Goal: Information Seeking & Learning: Learn about a topic

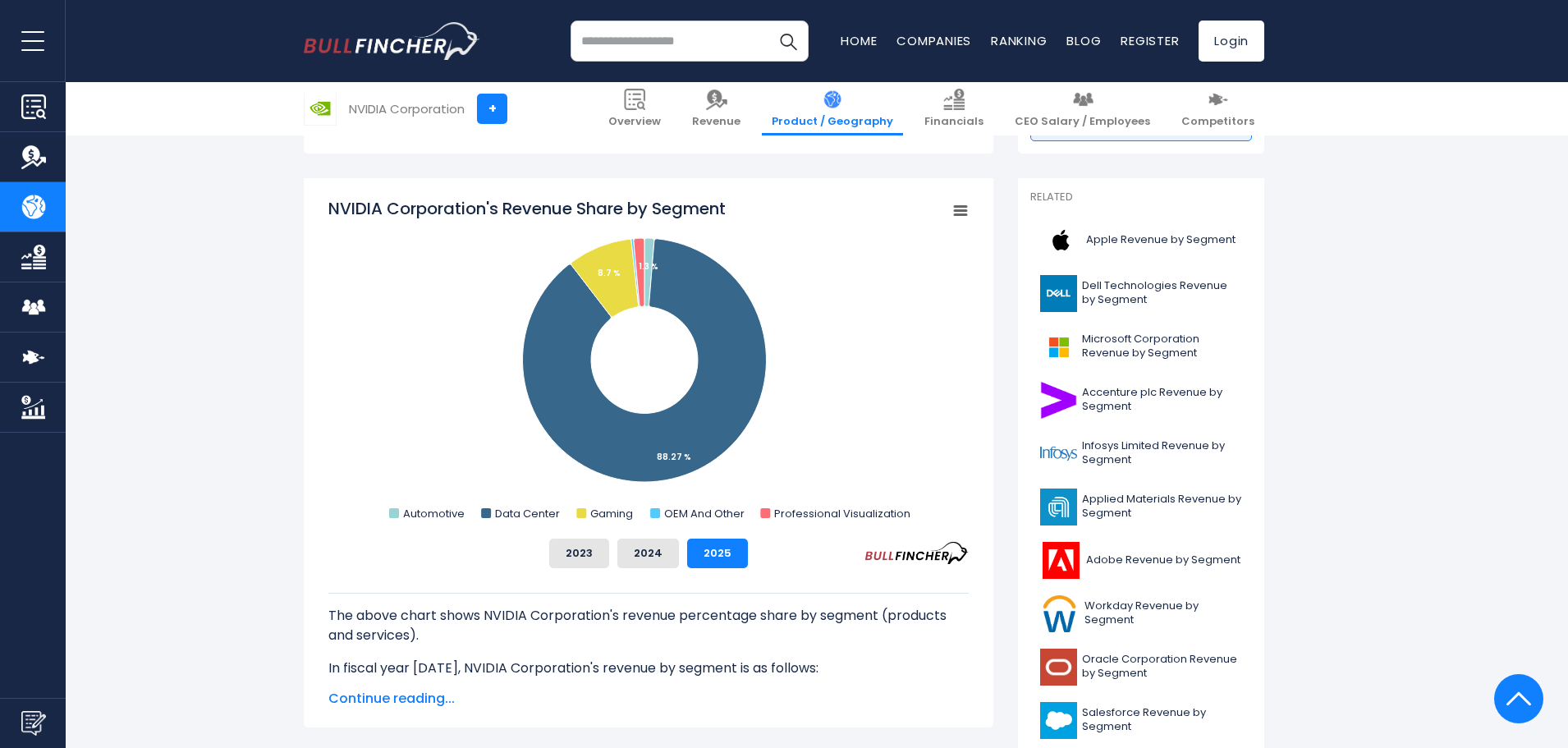
scroll to position [397, 0]
click at [659, 550] on button "2024" at bounding box center [648, 553] width 61 height 30
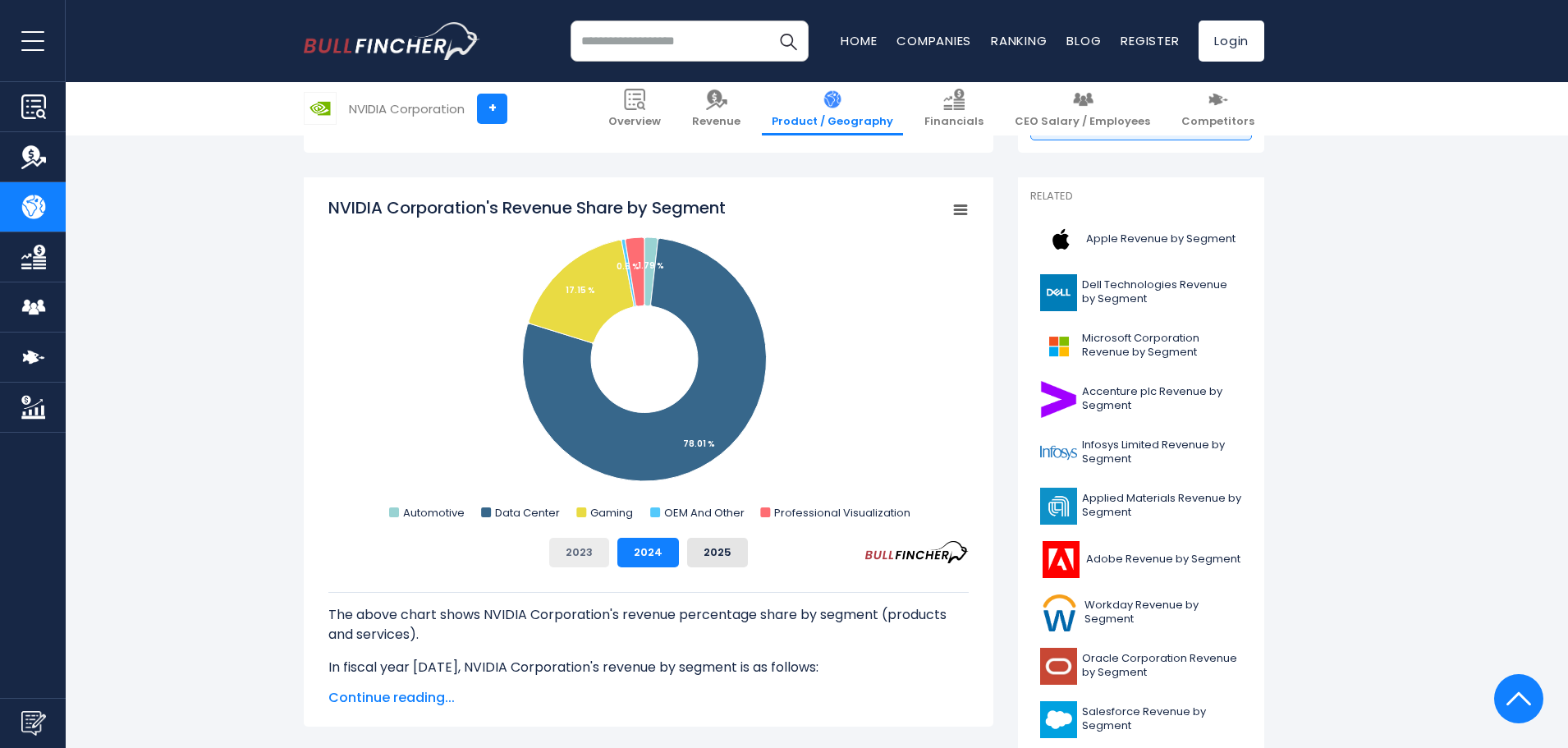
click at [593, 550] on button "2023" at bounding box center [579, 553] width 60 height 30
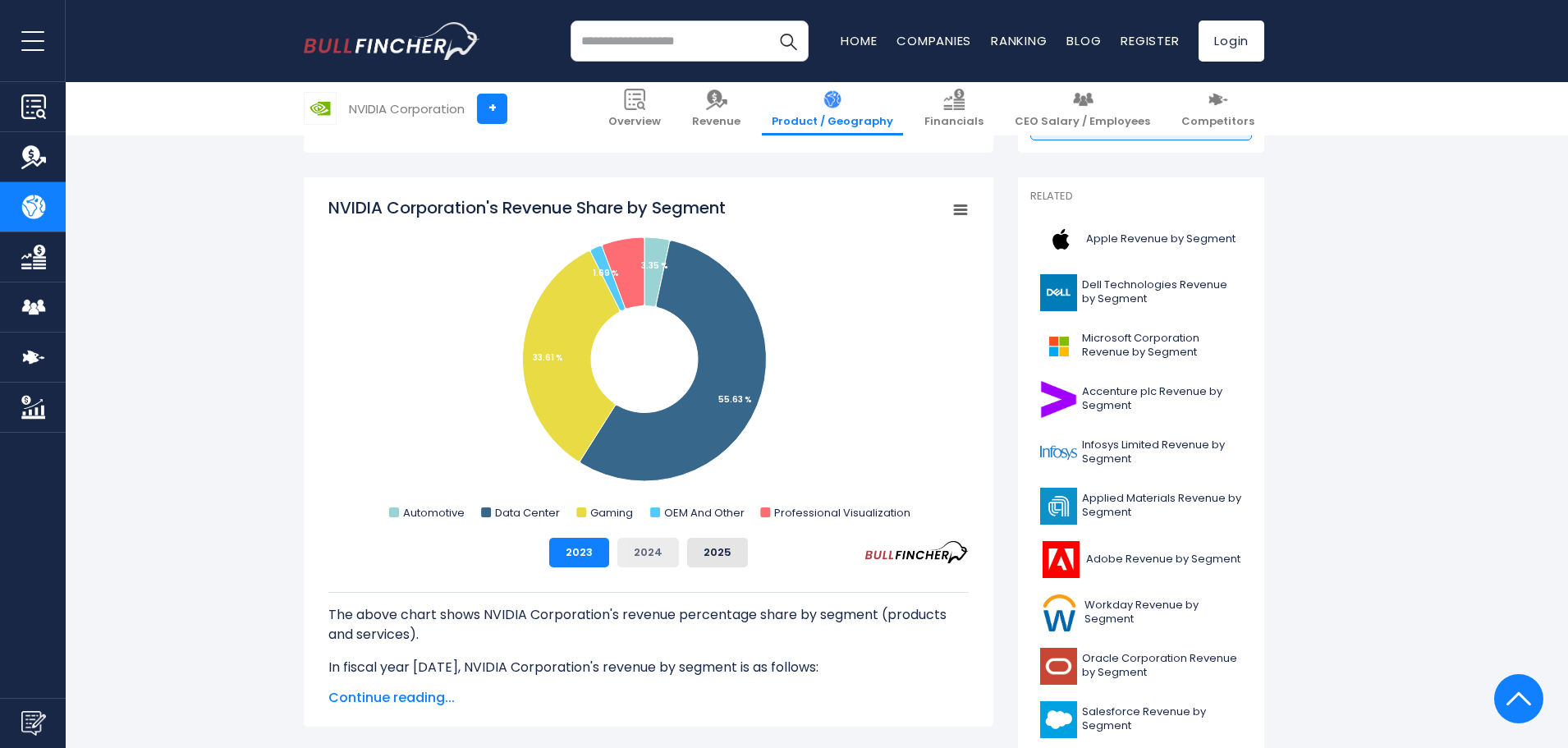
click at [632, 546] on button "2024" at bounding box center [648, 553] width 61 height 30
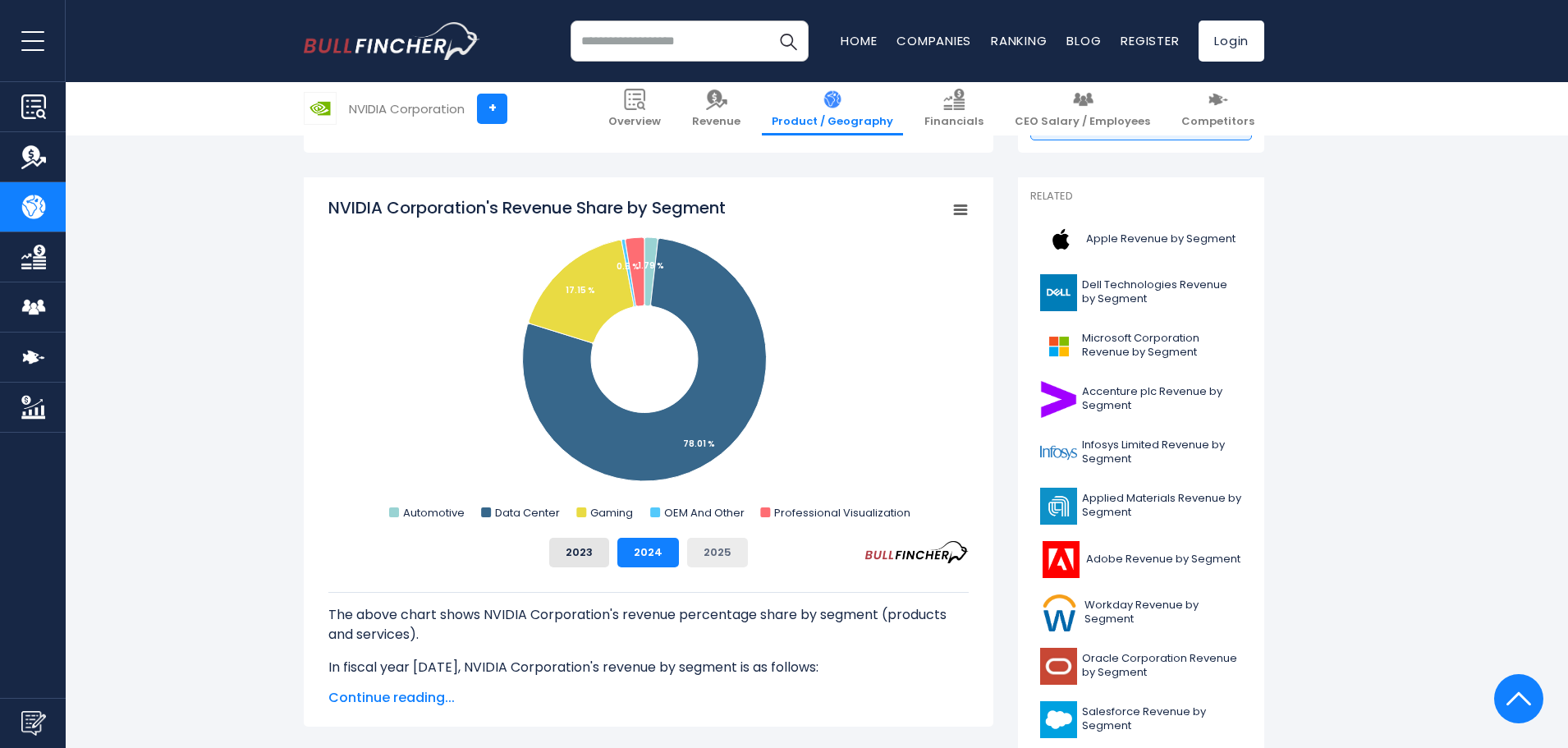
click at [705, 544] on button "2025" at bounding box center [717, 553] width 60 height 30
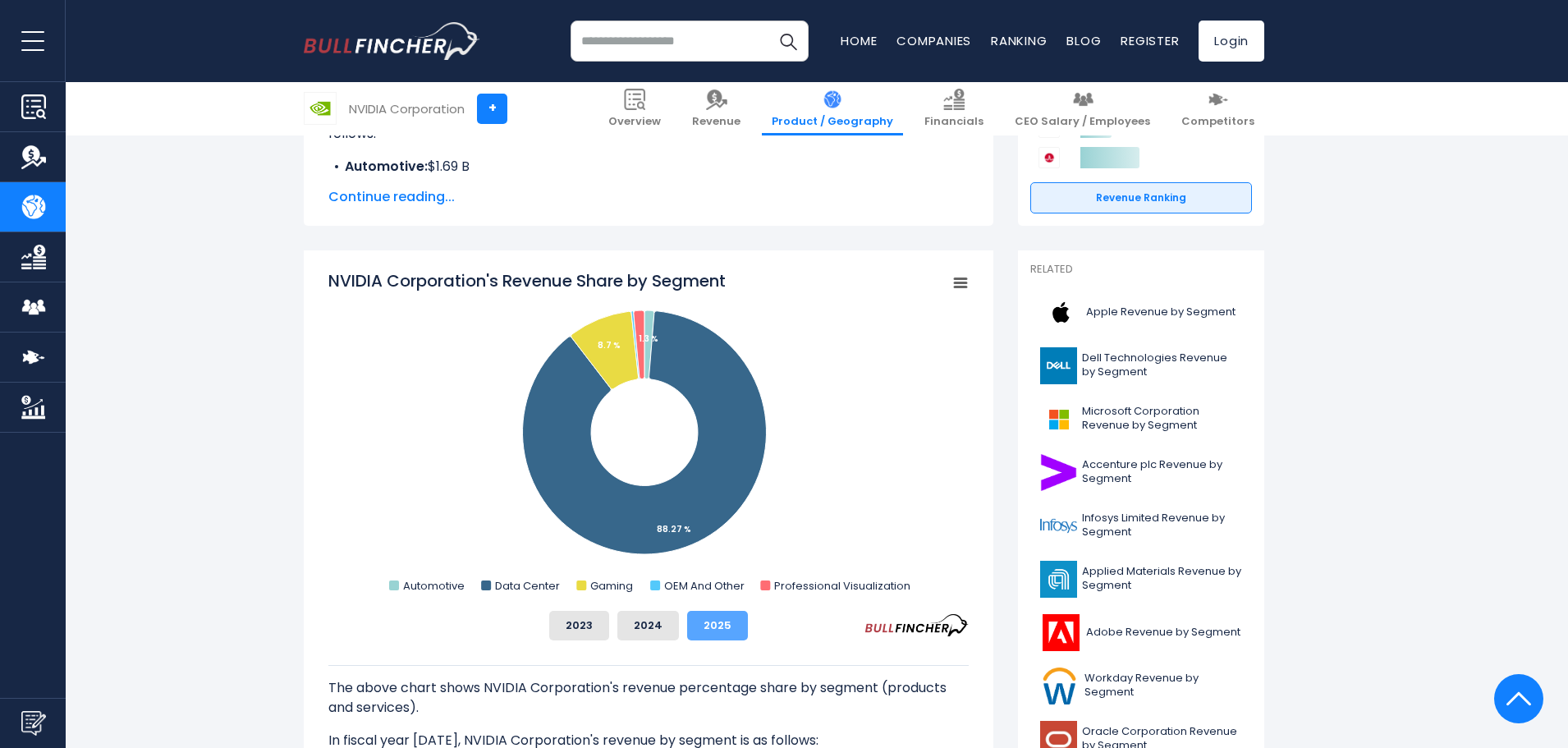
scroll to position [323, 0]
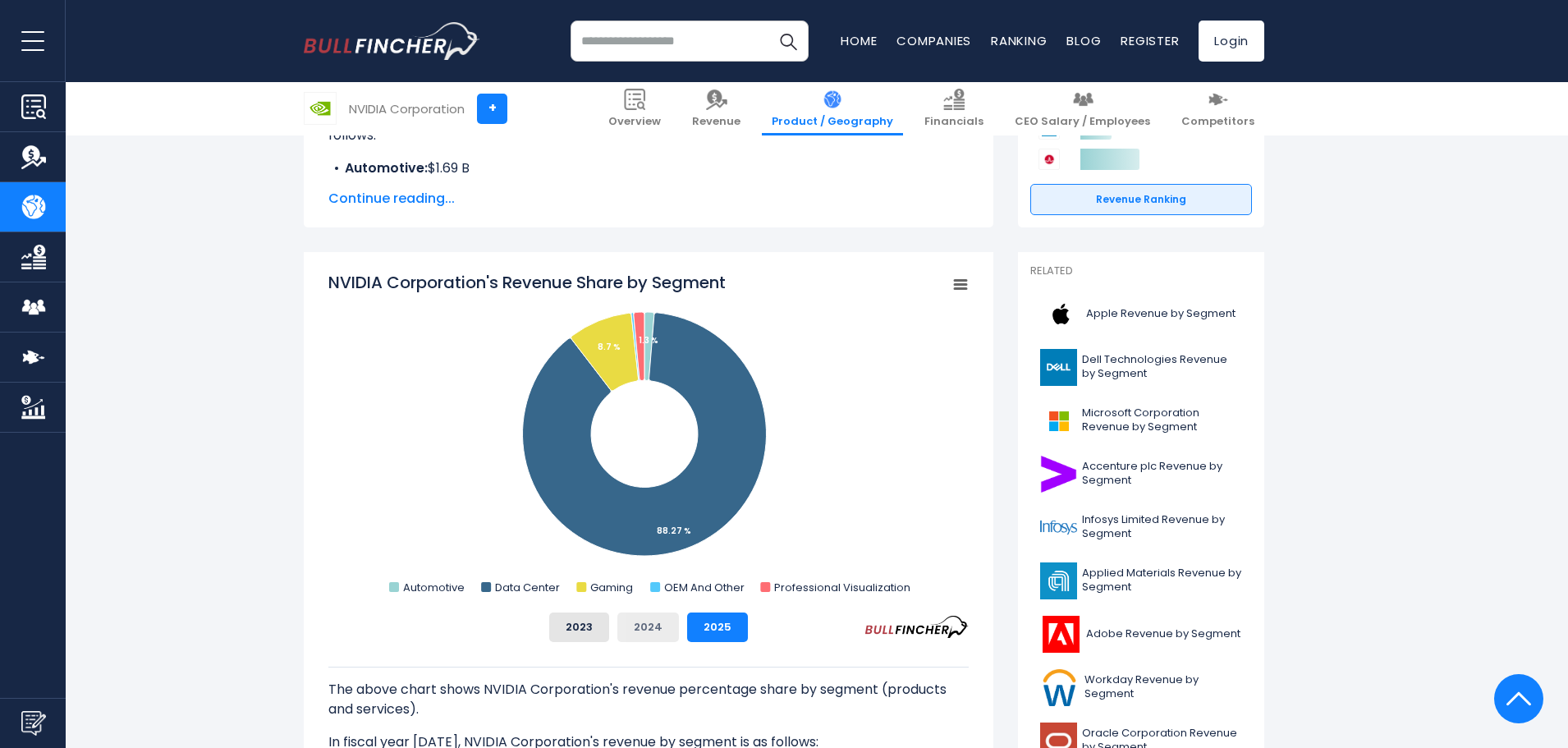
click at [661, 625] on button "2024" at bounding box center [648, 627] width 61 height 30
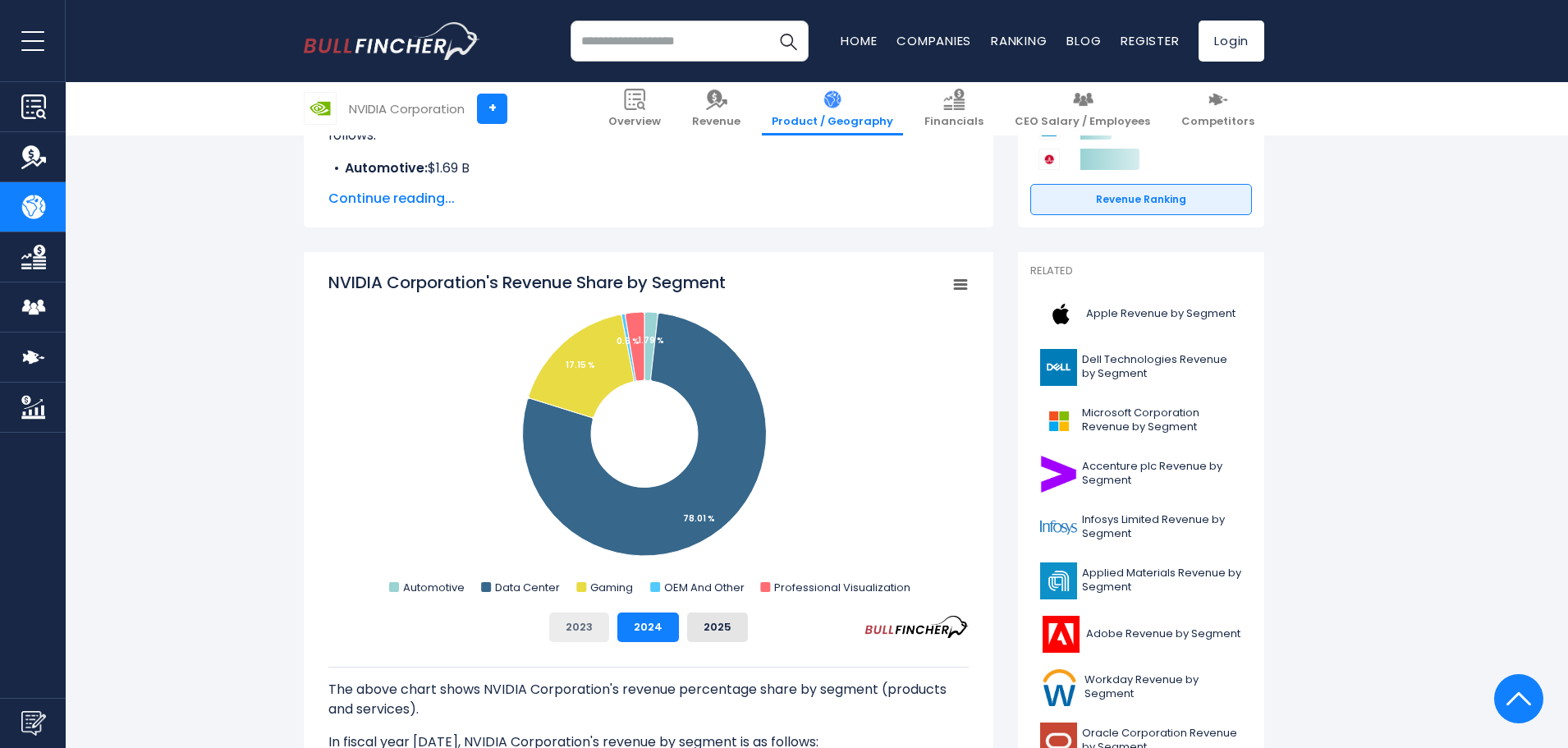
click at [591, 623] on button "2023" at bounding box center [579, 627] width 60 height 30
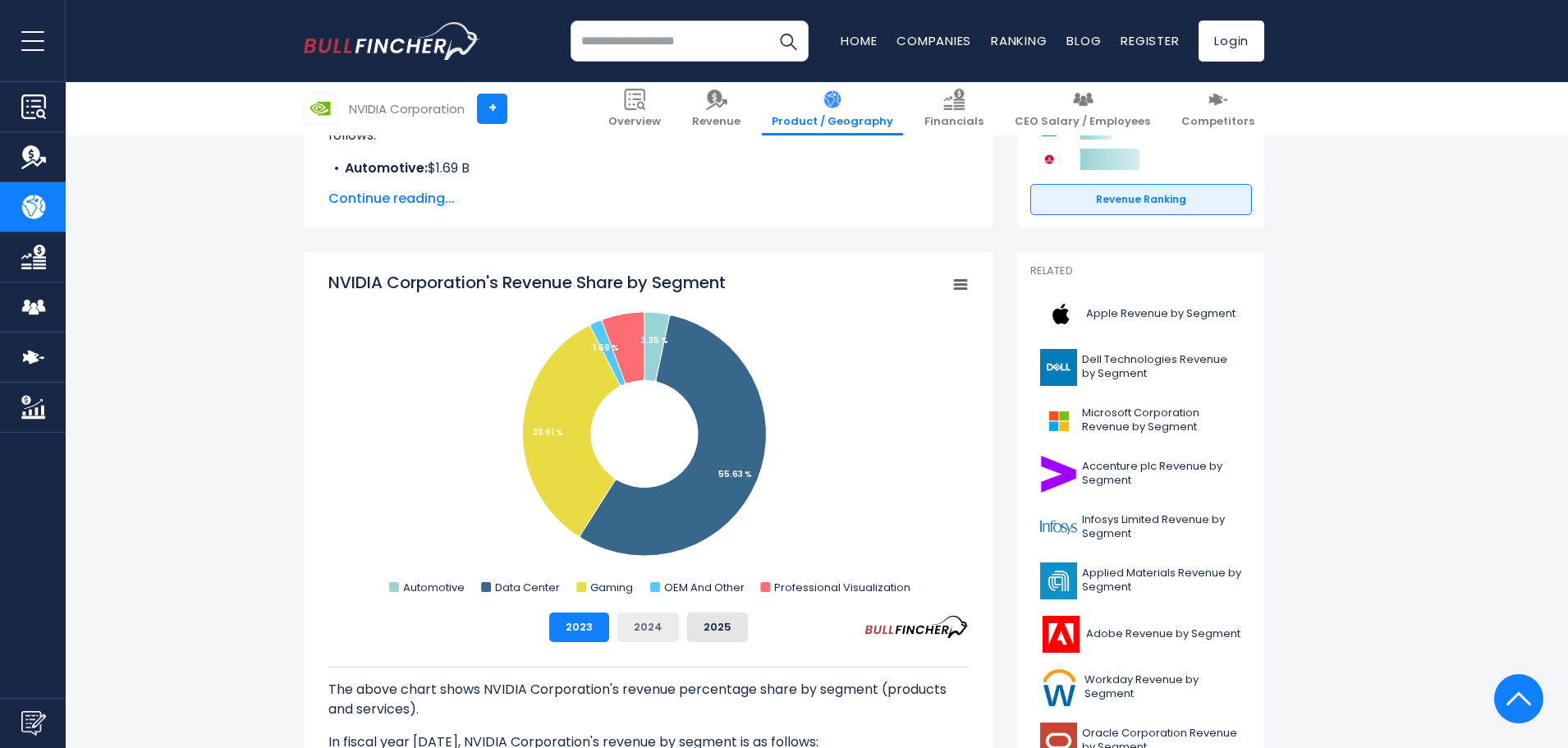
click at [640, 632] on button "2024" at bounding box center [648, 627] width 61 height 30
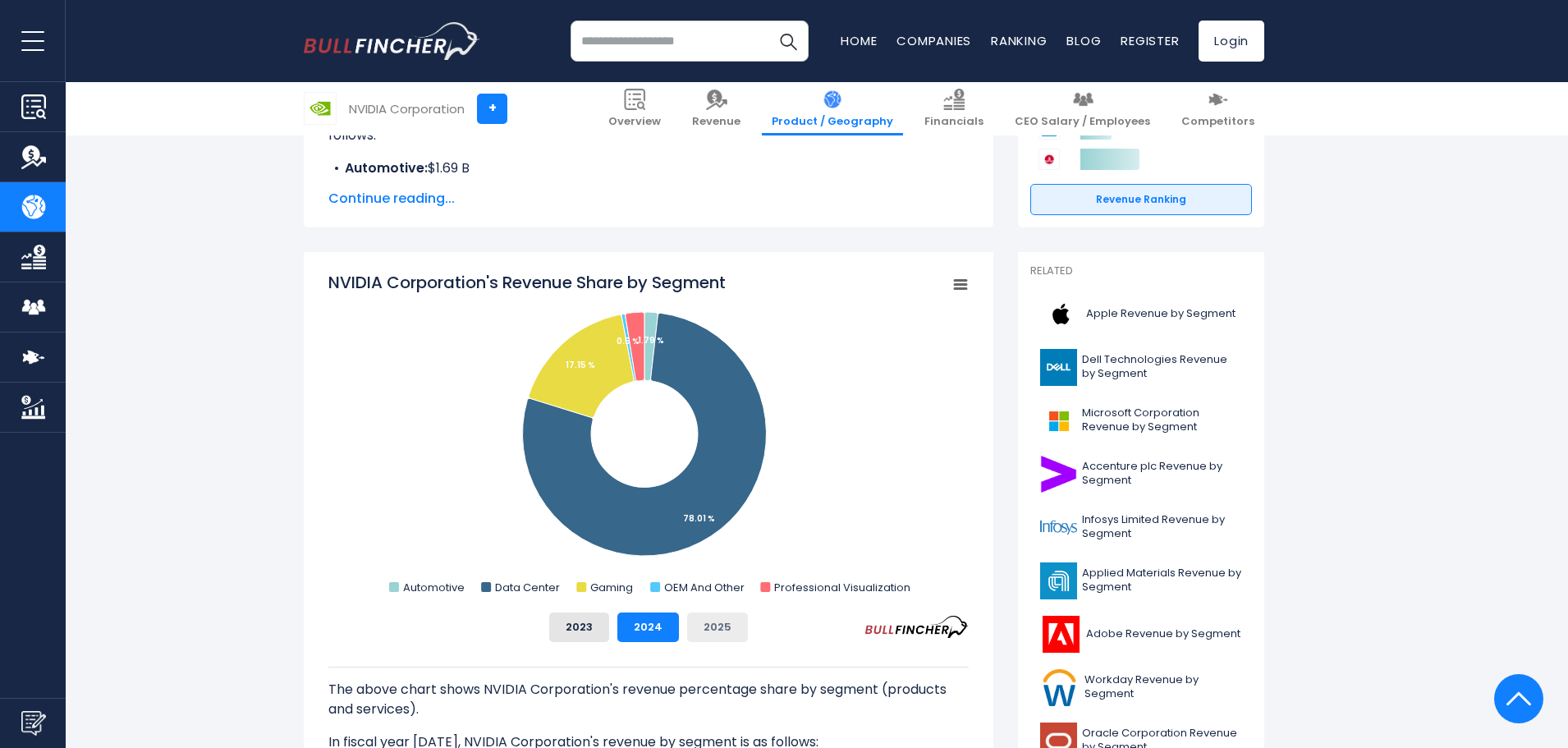
click at [717, 632] on button "2025" at bounding box center [717, 627] width 60 height 30
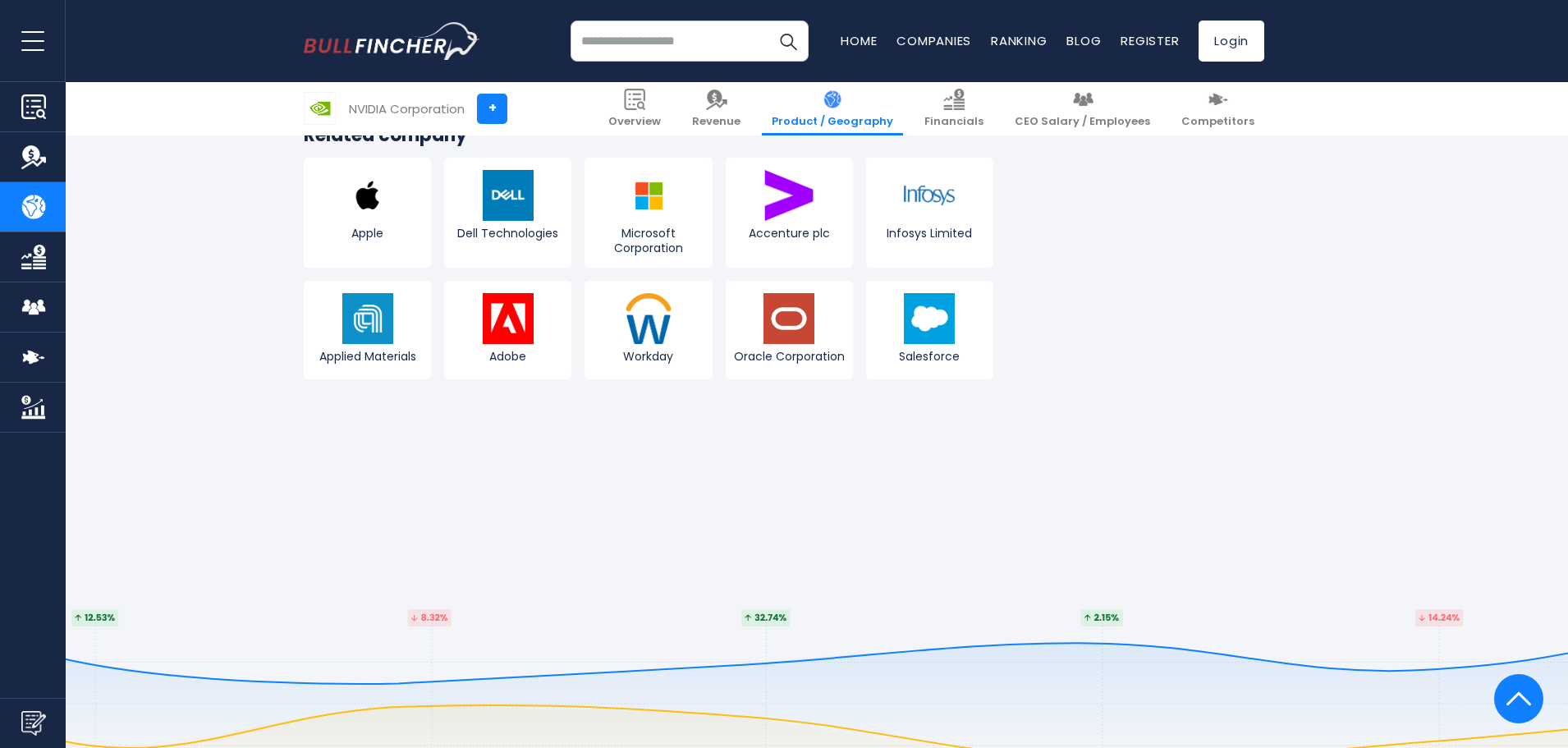
scroll to position [3318, 0]
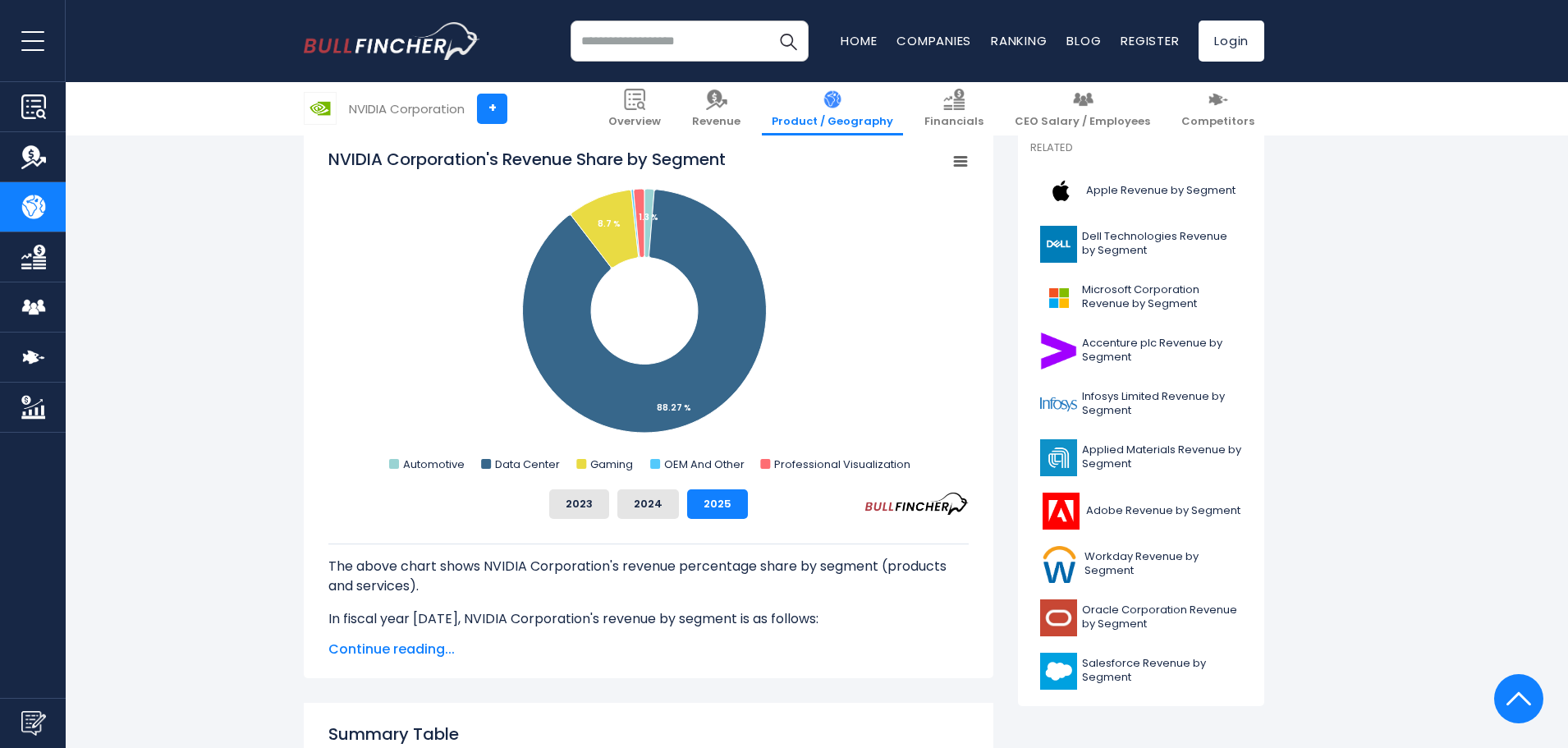
scroll to position [445, 0]
click at [582, 501] on button "2023" at bounding box center [579, 505] width 60 height 30
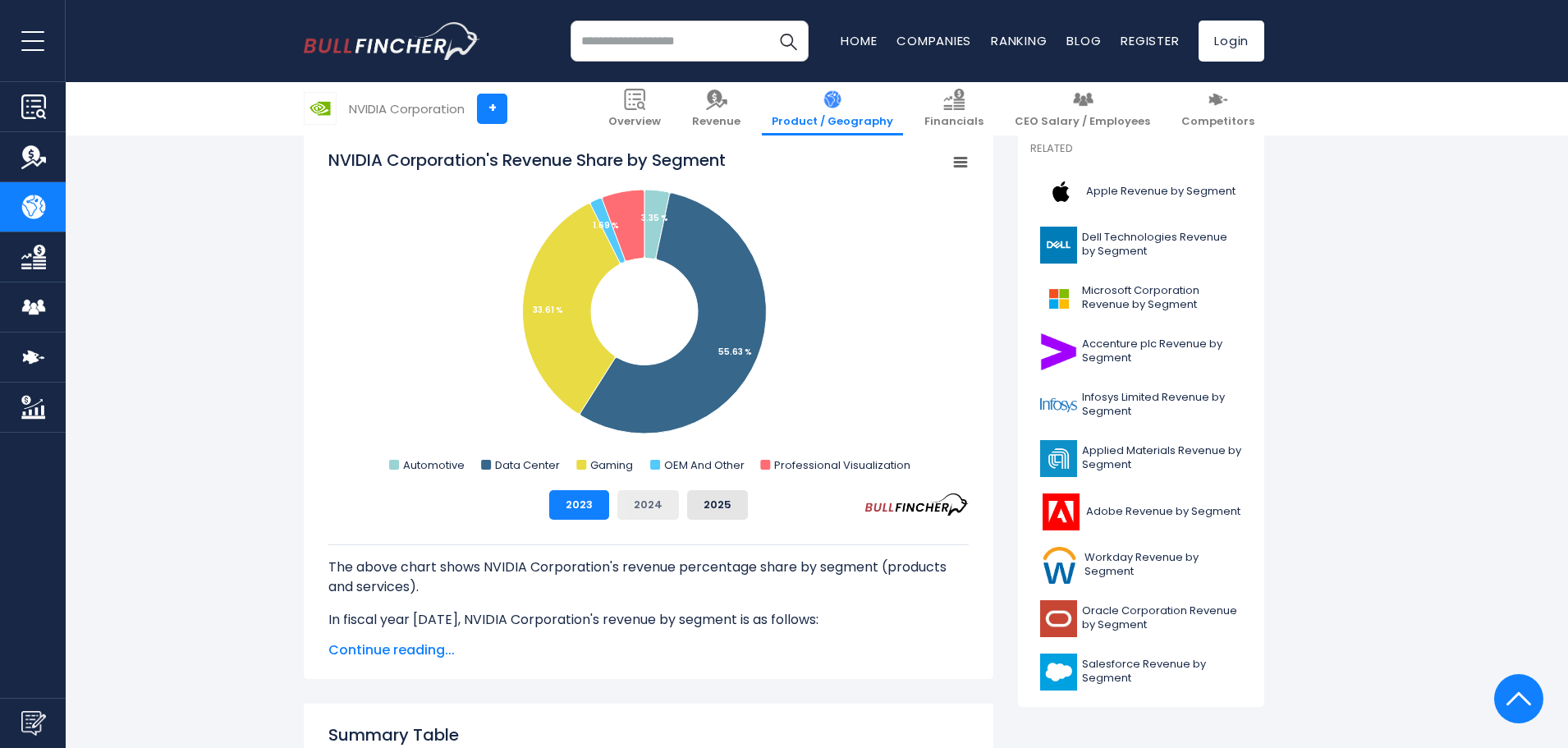
click at [641, 500] on button "2024" at bounding box center [648, 505] width 61 height 30
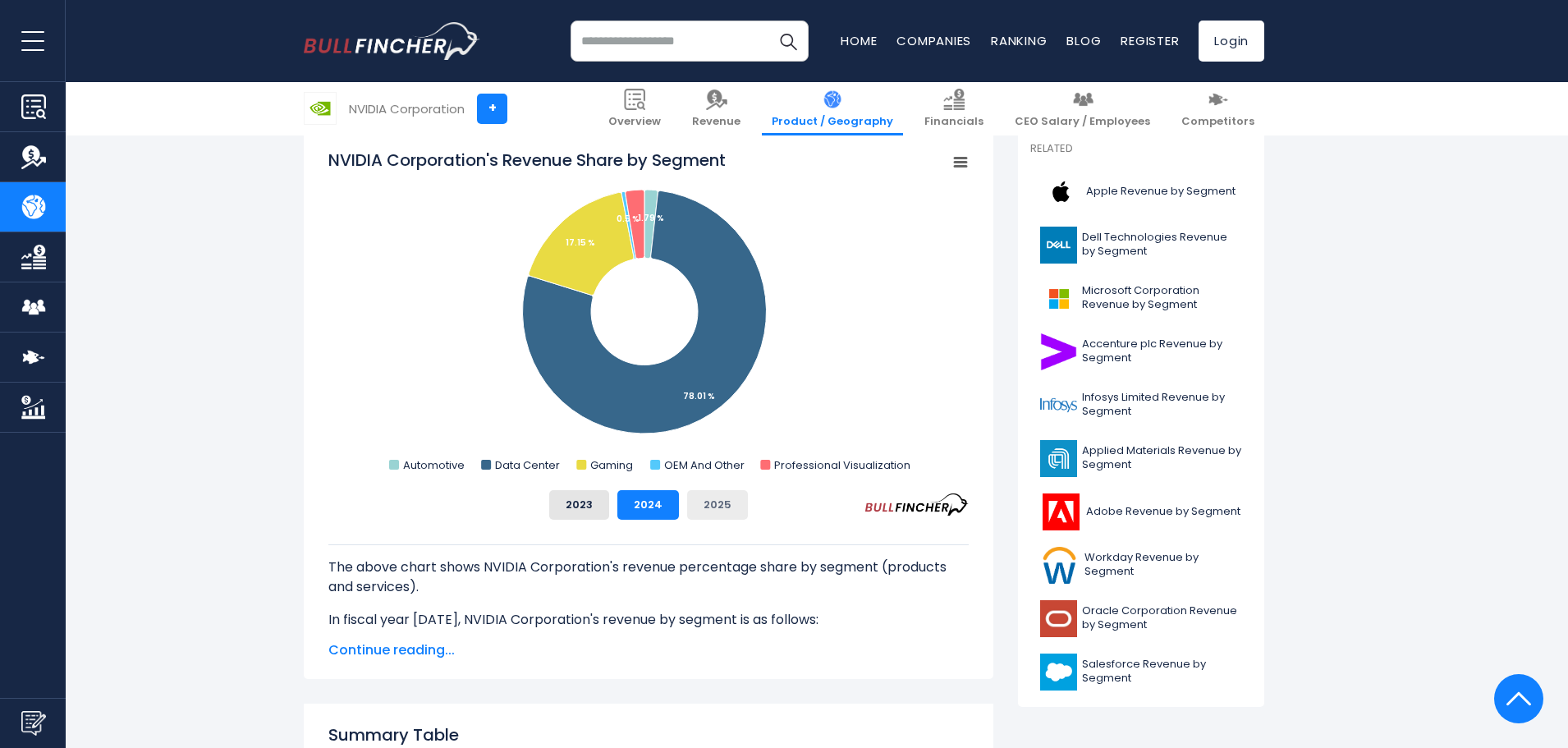
click at [696, 501] on button "2025" at bounding box center [717, 505] width 60 height 30
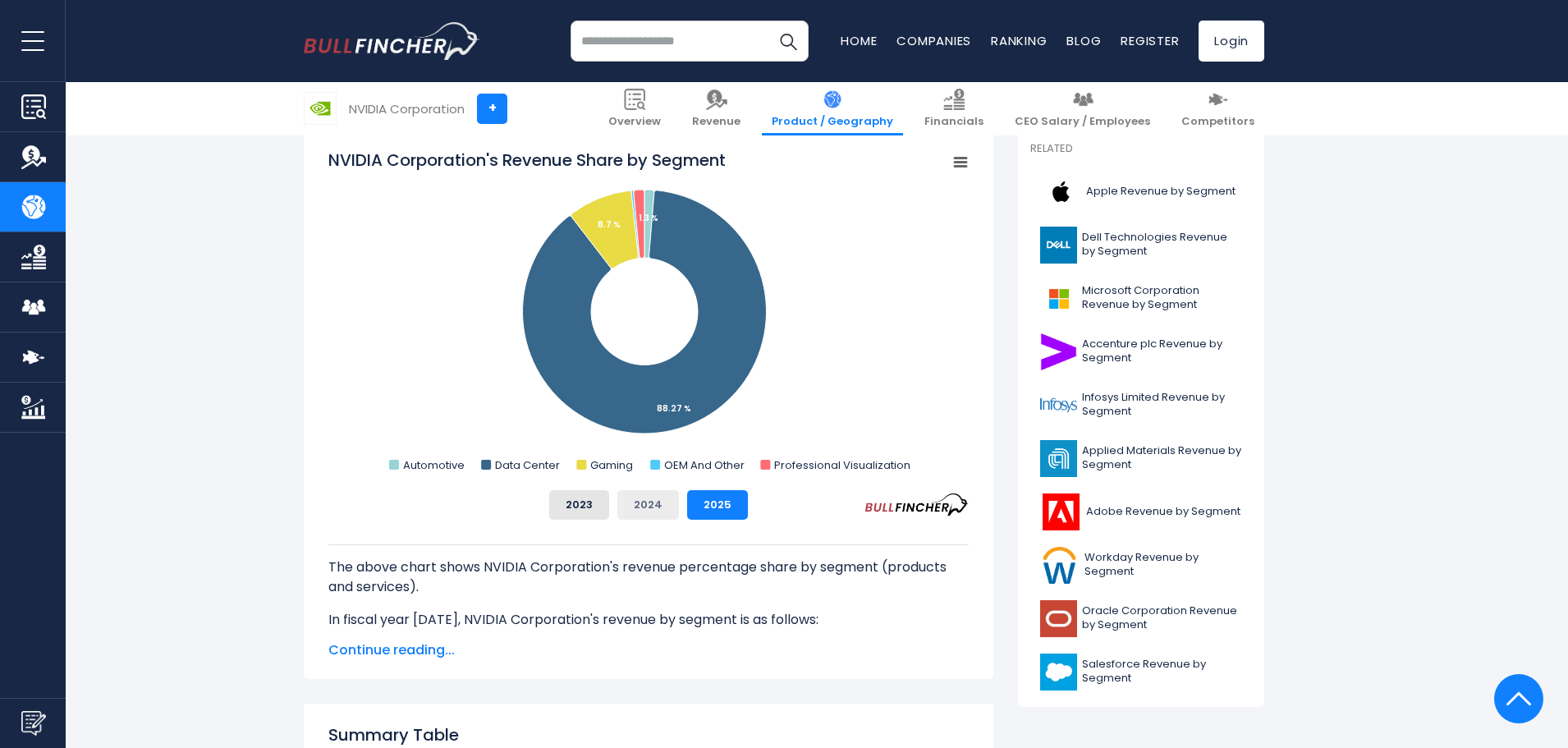
click at [659, 494] on button "2024" at bounding box center [648, 505] width 61 height 30
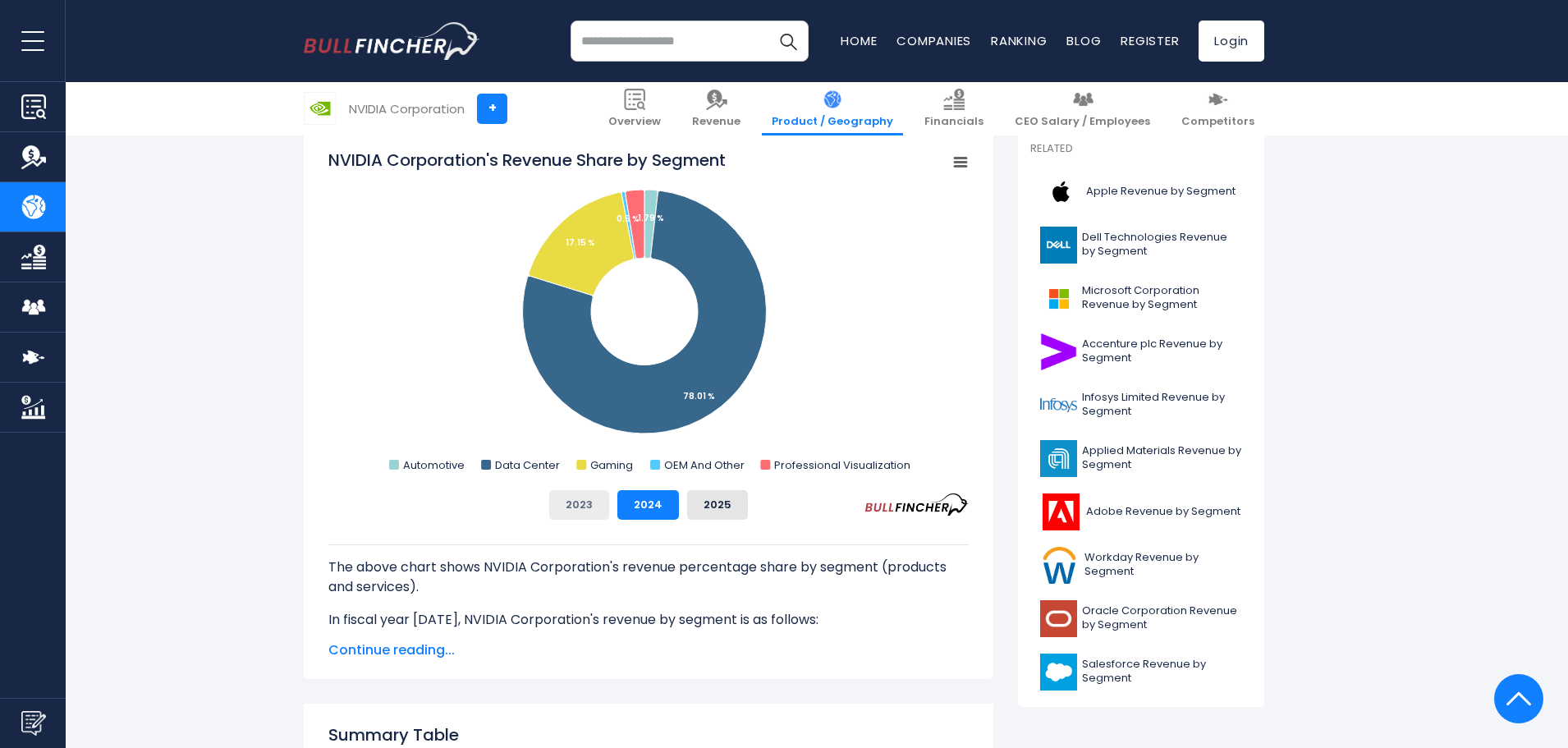
click at [577, 495] on button "2023" at bounding box center [579, 505] width 60 height 30
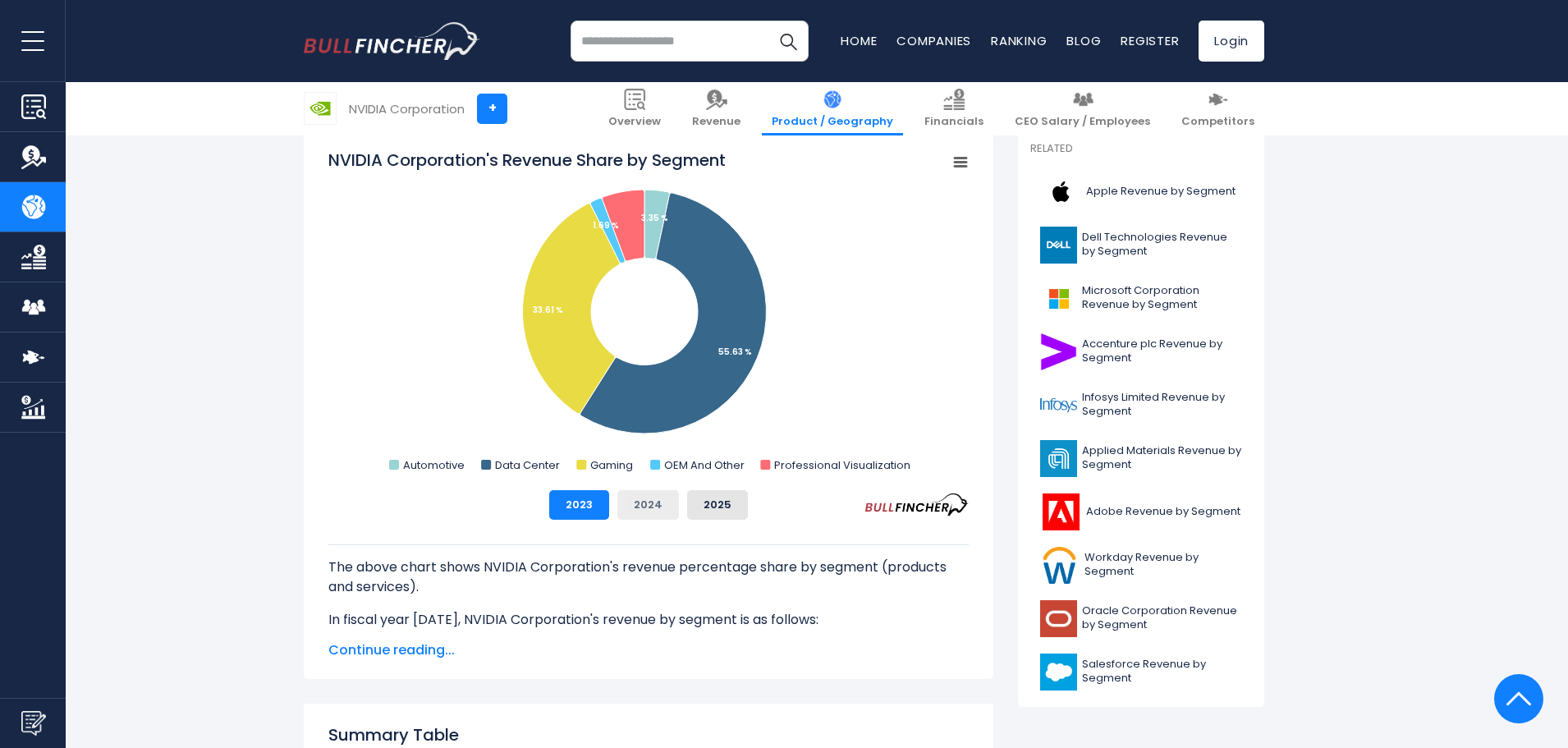
click at [640, 500] on button "2024" at bounding box center [648, 505] width 61 height 30
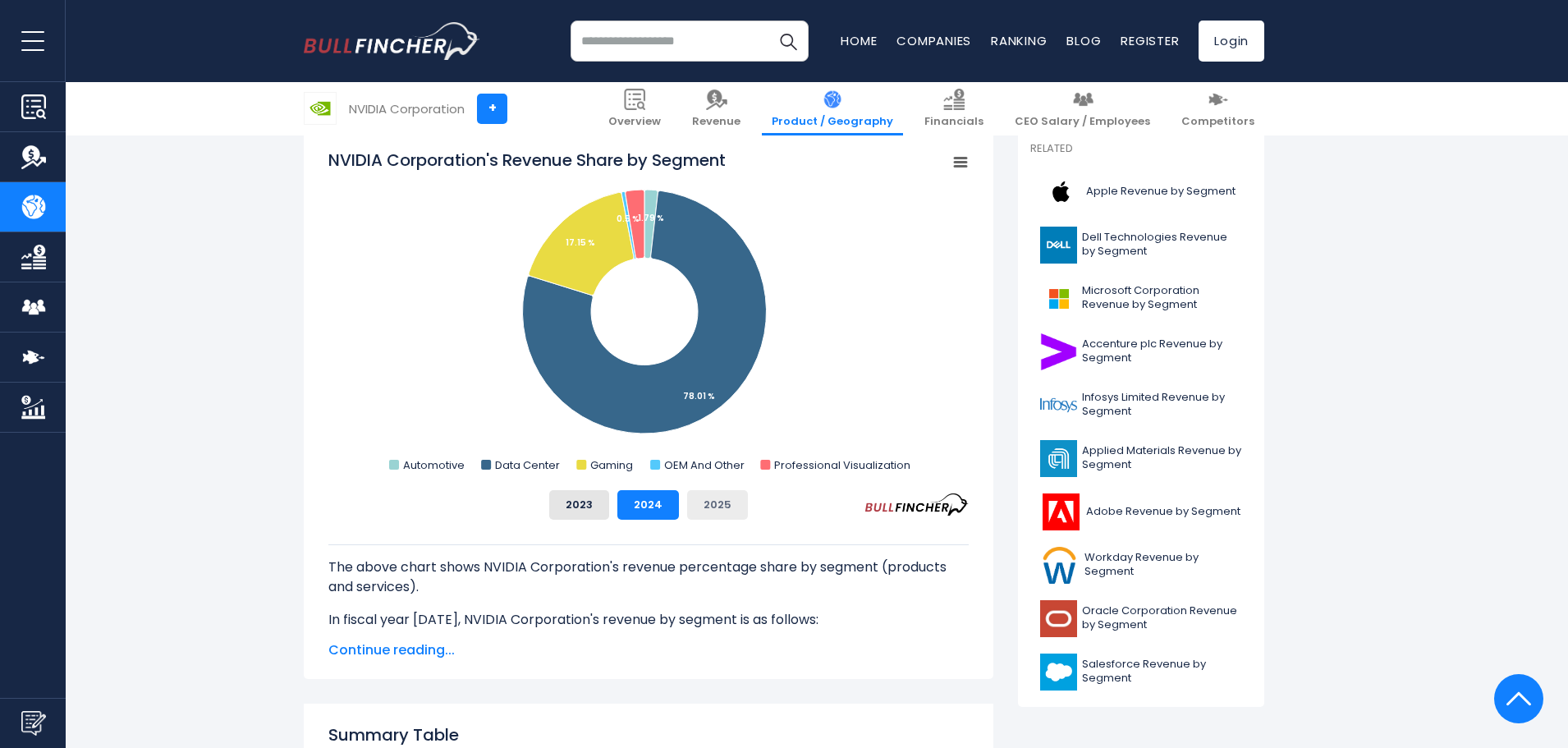
click at [722, 511] on button "2025" at bounding box center [717, 505] width 60 height 30
